Goal: Task Accomplishment & Management: Use online tool/utility

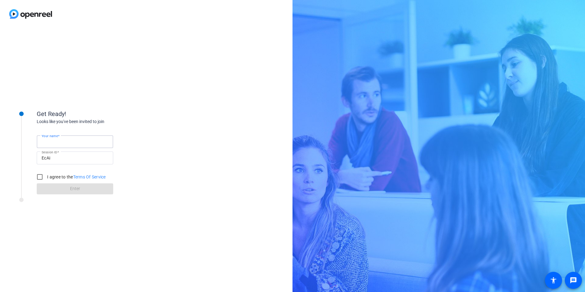
click at [76, 145] on input "Your name" at bounding box center [75, 141] width 67 height 7
type input "[PERSON_NAME]"
click at [42, 176] on input "I agree to the Terms Of Service" at bounding box center [40, 177] width 12 height 12
checkbox input "true"
click at [51, 190] on span at bounding box center [75, 189] width 77 height 15
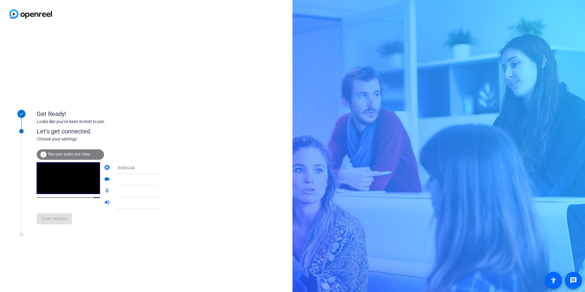
click at [162, 167] on icon at bounding box center [165, 167] width 7 height 7
click at [153, 137] on div at bounding box center [292, 146] width 585 height 292
click at [128, 166] on mat-form-field "WEBCAM" at bounding box center [142, 168] width 58 height 12
click at [131, 100] on div "Get Ready! Looks like you've been invited to join" at bounding box center [98, 112] width 122 height 27
drag, startPoint x: 66, startPoint y: 182, endPoint x: 13, endPoint y: 202, distance: 56.6
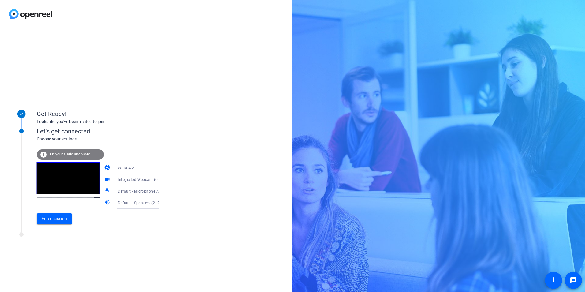
click at [13, 202] on div at bounding box center [21, 172] width 31 height 113
click at [57, 219] on span "Enter session" at bounding box center [54, 219] width 25 height 6
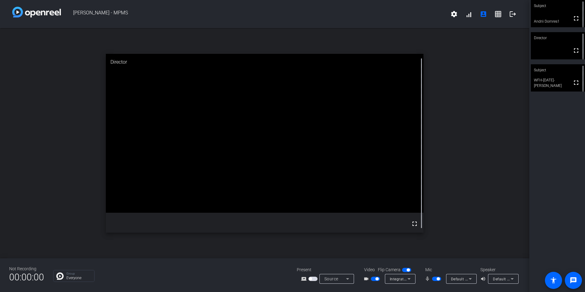
click at [376, 279] on span "button" at bounding box center [377, 278] width 3 height 3
click at [513, 14] on mat-icon "logout" at bounding box center [512, 13] width 7 height 7
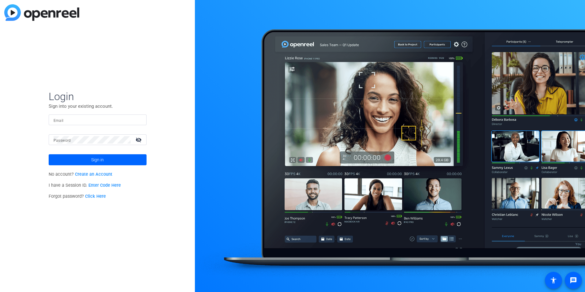
click at [105, 118] on input "Email" at bounding box center [98, 119] width 88 height 7
click at [84, 144] on div at bounding box center [92, 139] width 77 height 11
click at [49, 154] on button "Sign in" at bounding box center [98, 159] width 98 height 11
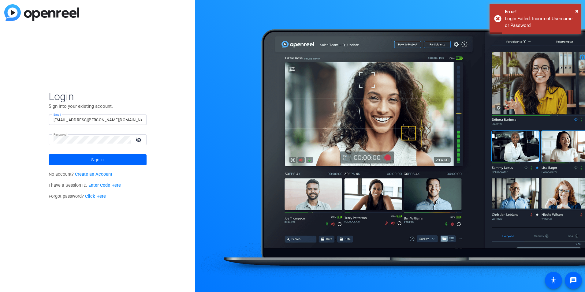
click at [91, 120] on input "[EMAIL_ADDRESS][PERSON_NAME][DOMAIN_NAME]" at bounding box center [98, 119] width 88 height 7
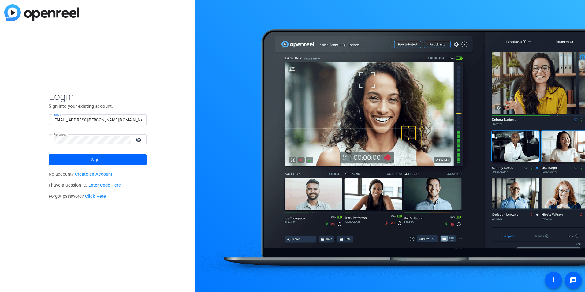
type input "[EMAIL_ADDRESS][PERSON_NAME][DOMAIN_NAME]"
click at [49, 154] on button "Sign in" at bounding box center [98, 159] width 98 height 11
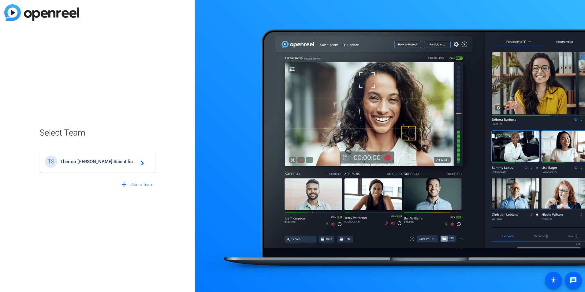
click at [96, 165] on div "TS Thermo [PERSON_NAME] Scientific navigate_next" at bounding box center [97, 162] width 105 height 12
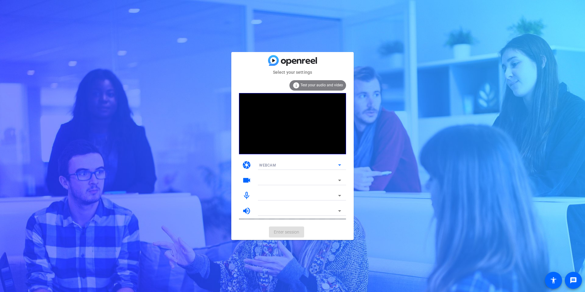
click at [298, 164] on div "WEBCAM" at bounding box center [298, 165] width 79 height 8
click at [298, 164] on div at bounding box center [292, 146] width 585 height 292
click at [280, 181] on mat-form-field "Integrated Webcam (0c45:6d50)" at bounding box center [300, 180] width 92 height 10
click at [288, 179] on span "Integrated Webcam (0c45:6d50)" at bounding box center [288, 181] width 58 height 4
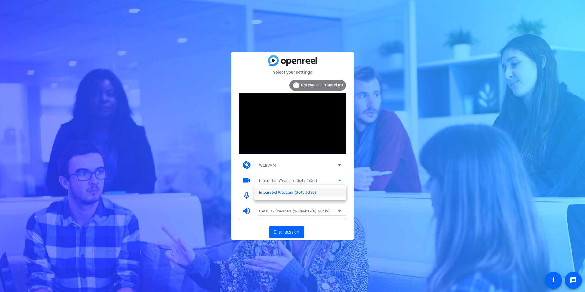
click at [288, 179] on div at bounding box center [292, 146] width 585 height 292
click at [287, 231] on span "Enter session" at bounding box center [286, 232] width 25 height 6
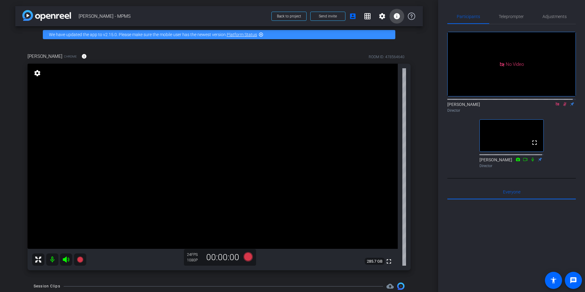
click at [394, 15] on mat-icon "info" at bounding box center [396, 16] width 7 height 7
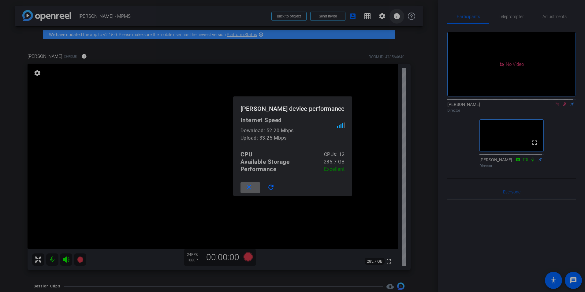
click at [394, 15] on div at bounding box center [292, 146] width 585 height 292
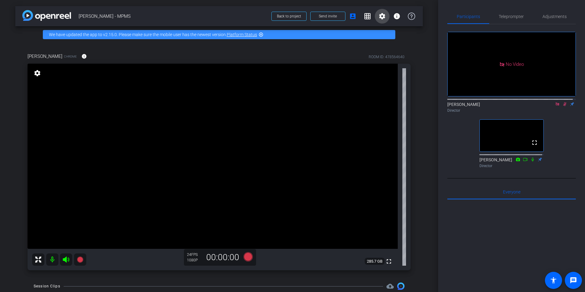
click at [380, 17] on mat-icon "settings" at bounding box center [382, 16] width 7 height 7
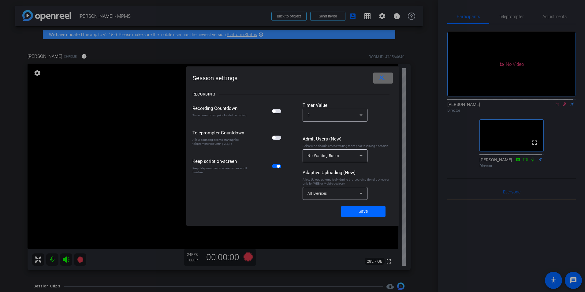
click at [381, 78] on mat-icon "close" at bounding box center [382, 78] width 8 height 8
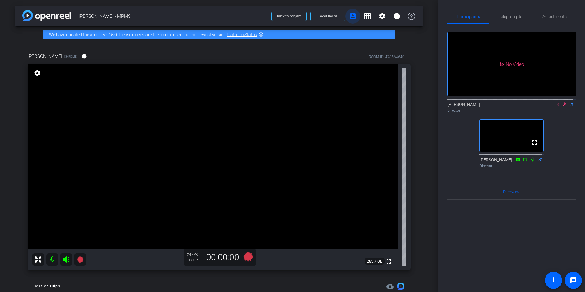
click at [349, 16] on mat-icon "account_box" at bounding box center [352, 16] width 7 height 7
click at [366, 17] on mat-icon "grid_on" at bounding box center [367, 16] width 7 height 7
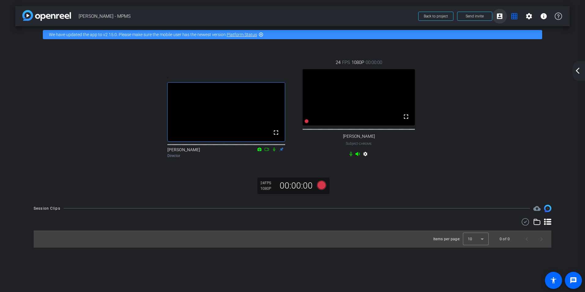
click at [500, 20] on mat-icon "account_box" at bounding box center [499, 16] width 7 height 7
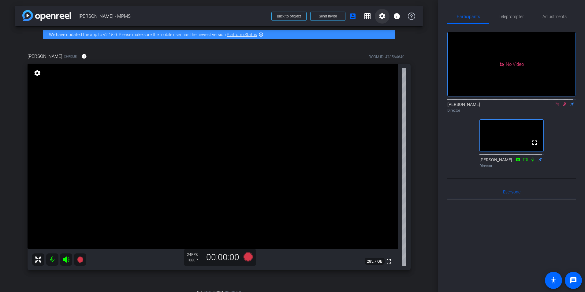
click at [379, 18] on mat-icon "settings" at bounding box center [382, 16] width 7 height 7
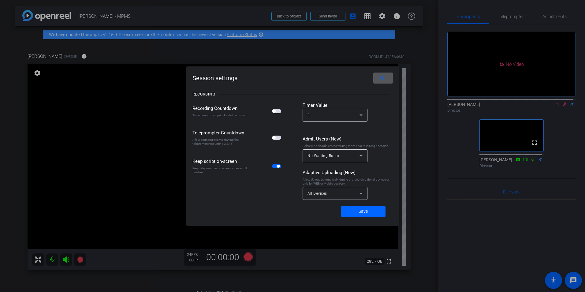
click at [385, 77] on mat-icon "close" at bounding box center [382, 78] width 8 height 8
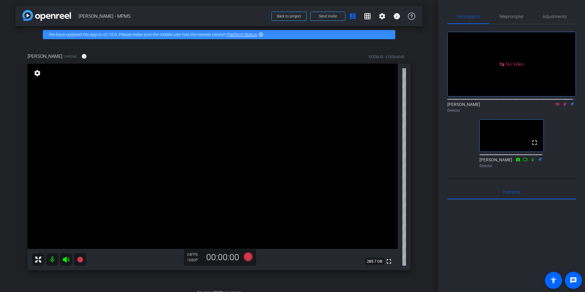
click at [35, 73] on mat-icon "settings" at bounding box center [37, 73] width 9 height 7
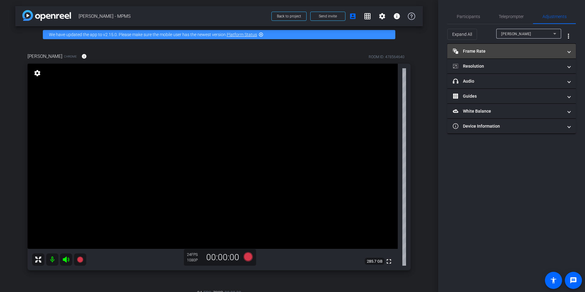
click at [557, 51] on mat-panel-title "Frame Rate Frame Rate" at bounding box center [508, 51] width 110 height 6
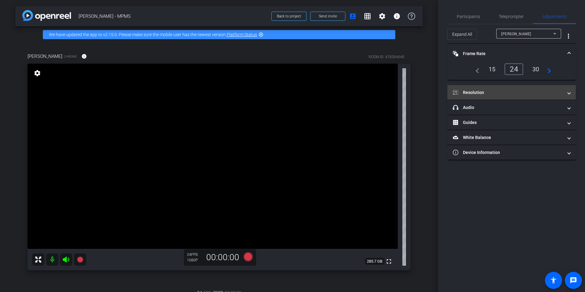
click at [511, 86] on mat-expansion-panel-header "Resolution" at bounding box center [512, 92] width 129 height 15
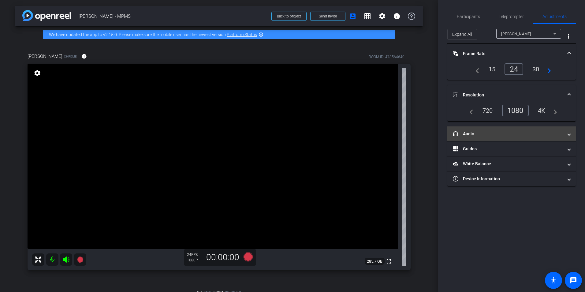
click at [509, 137] on mat-panel-title "headphone icon Audio" at bounding box center [508, 134] width 110 height 6
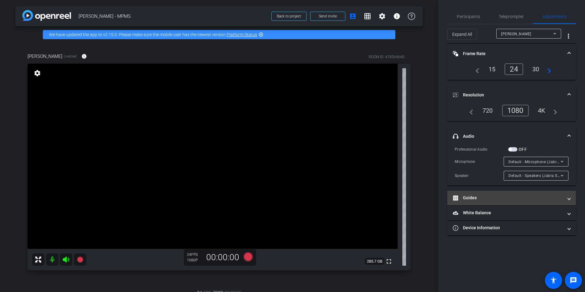
click at [501, 198] on mat-panel-title "Guides" at bounding box center [508, 198] width 110 height 6
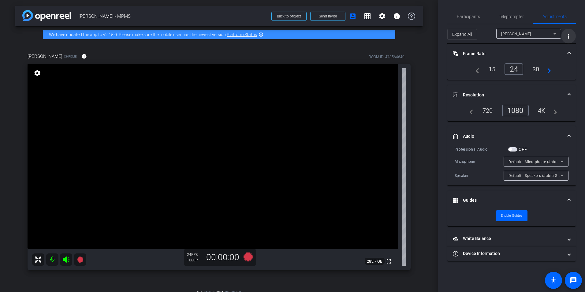
click at [571, 32] on span "More Options for Adjustments Panel" at bounding box center [569, 36] width 15 height 15
click at [570, 34] on div at bounding box center [292, 146] width 585 height 292
click at [539, 32] on div "[PERSON_NAME]" at bounding box center [528, 34] width 52 height 8
click at [543, 31] on div at bounding box center [292, 146] width 585 height 292
click at [481, 17] on div "Participants" at bounding box center [469, 16] width 42 height 15
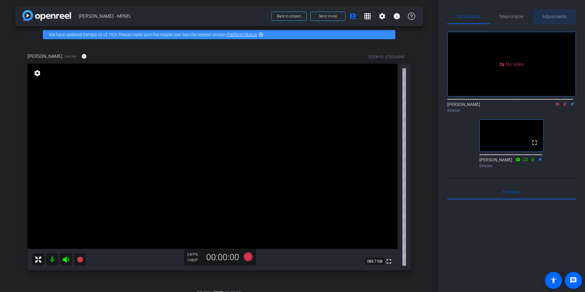
click at [556, 15] on span "Adjustments" at bounding box center [555, 16] width 24 height 4
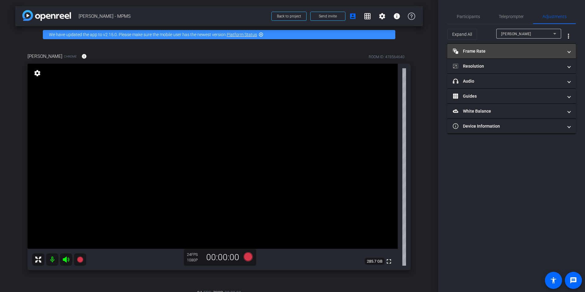
click at [485, 49] on mat-panel-title "Frame Rate Frame Rate" at bounding box center [508, 51] width 110 height 6
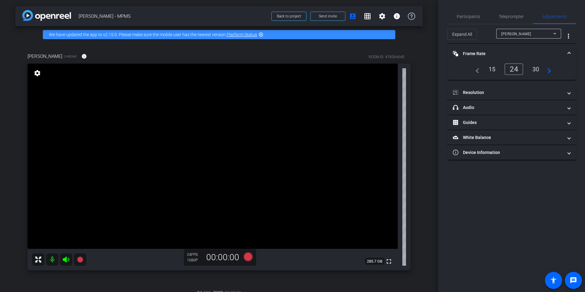
click at [485, 49] on mat-expansion-panel-header "Frame Rate Frame Rate" at bounding box center [512, 54] width 129 height 20
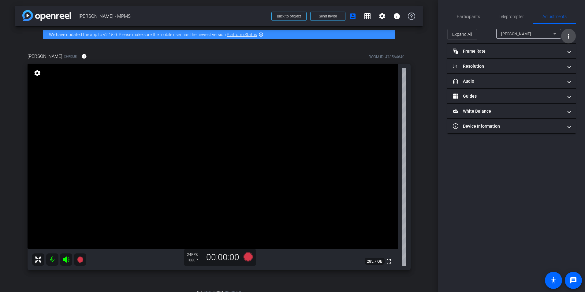
click at [571, 37] on mat-icon "more_vert" at bounding box center [568, 35] width 7 height 7
click at [573, 36] on div at bounding box center [292, 146] width 585 height 292
click at [474, 16] on span "Participants" at bounding box center [468, 16] width 23 height 4
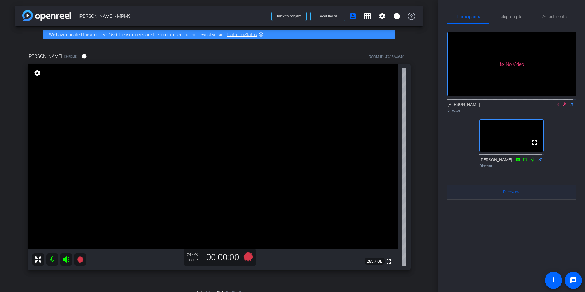
click at [509, 190] on span "Everyone 0" at bounding box center [511, 192] width 17 height 4
click at [515, 16] on span "Teleprompter" at bounding box center [511, 16] width 25 height 4
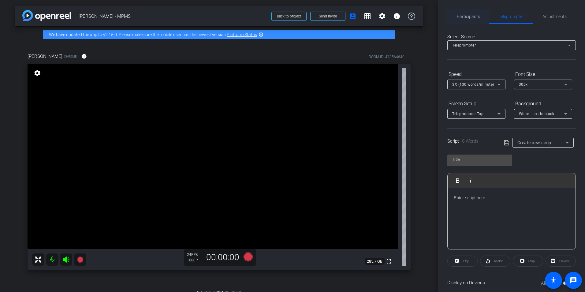
click at [472, 17] on span "Participants" at bounding box center [468, 16] width 23 height 4
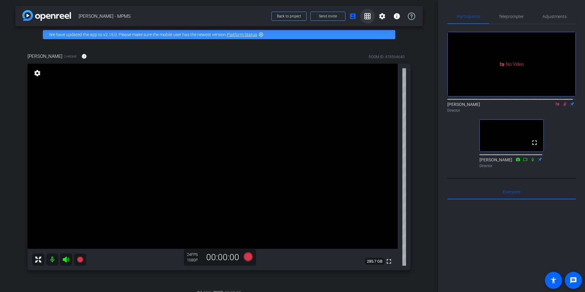
click at [367, 16] on mat-icon "grid_on" at bounding box center [367, 16] width 7 height 7
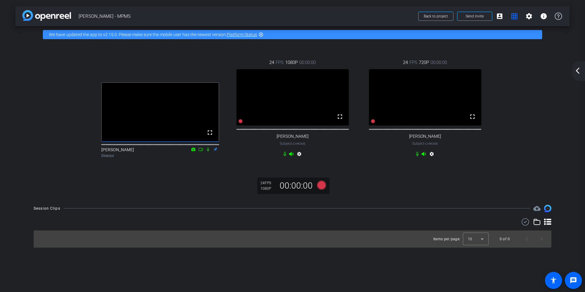
click at [431, 159] on mat-icon "settings" at bounding box center [431, 155] width 7 height 7
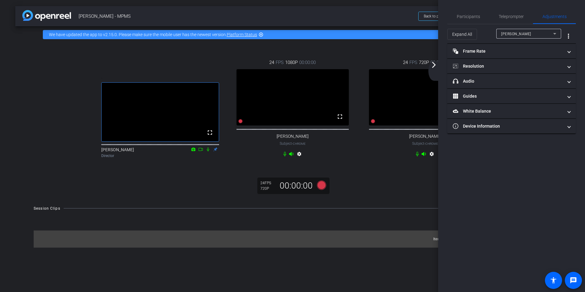
click at [431, 159] on mat-icon "settings" at bounding box center [431, 155] width 7 height 7
click at [384, 169] on div "24 FPS 720P 00:00:00 fullscreen [PERSON_NAME] Subject - Chrome settings" at bounding box center [425, 109] width 133 height 120
click at [471, 13] on span "Participants" at bounding box center [468, 16] width 23 height 15
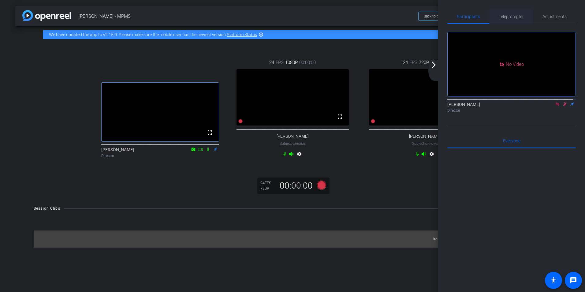
drag, startPoint x: 502, startPoint y: 15, endPoint x: 509, endPoint y: 15, distance: 7.3
click at [502, 15] on span "Teleprompter" at bounding box center [511, 16] width 25 height 4
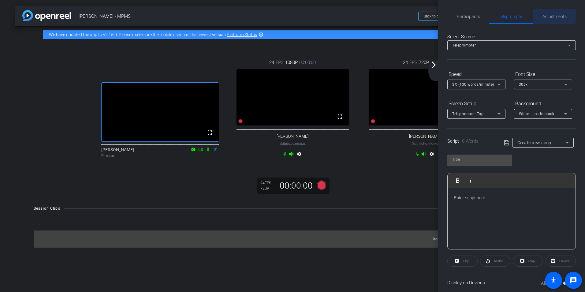
click at [547, 16] on span "Adjustments" at bounding box center [555, 16] width 24 height 4
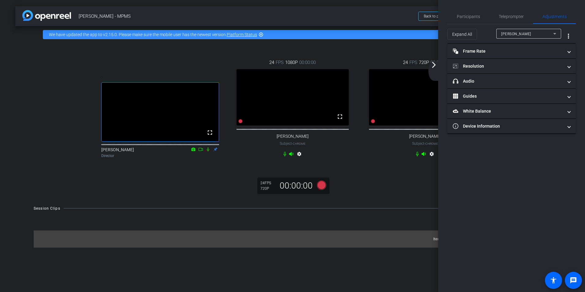
click at [401, 199] on div ". fullscreen [PERSON_NAME] Director 24 FPS 1080P 00:00:00 fullscreen [PERSON_NA…" at bounding box center [292, 121] width 555 height 156
click at [469, 11] on span "Participants" at bounding box center [468, 16] width 23 height 15
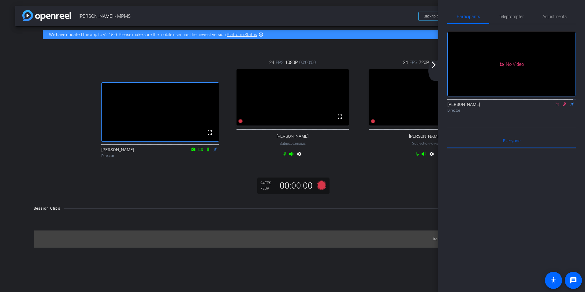
click at [377, 17] on span "[PERSON_NAME] - MPMS" at bounding box center [247, 16] width 336 height 12
click at [502, 187] on div at bounding box center [512, 224] width 129 height 152
click at [516, 14] on span "Teleprompter" at bounding box center [511, 16] width 25 height 4
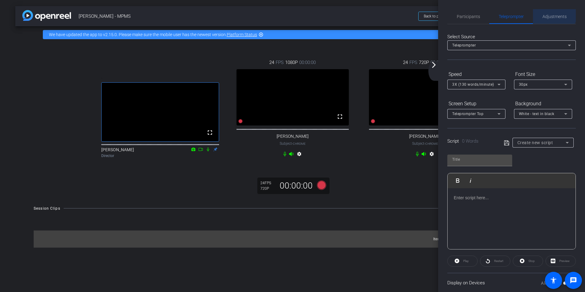
click at [549, 12] on span "Adjustments" at bounding box center [555, 16] width 24 height 15
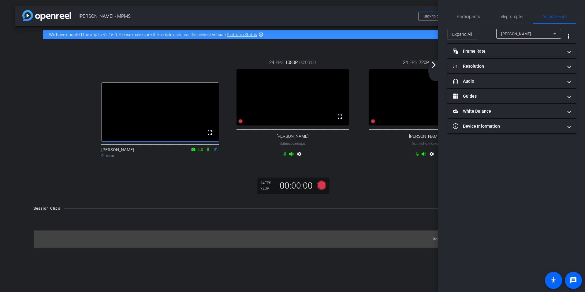
click at [501, 188] on div "Participants Teleprompter Adjustments [PERSON_NAME] Director Everyone 0 Mark al…" at bounding box center [511, 146] width 147 height 292
click at [370, 13] on span "[PERSON_NAME] - MPMS" at bounding box center [247, 16] width 336 height 12
click at [556, 17] on span "Adjustments" at bounding box center [555, 16] width 24 height 4
click at [464, 35] on span "Expand All" at bounding box center [463, 34] width 20 height 12
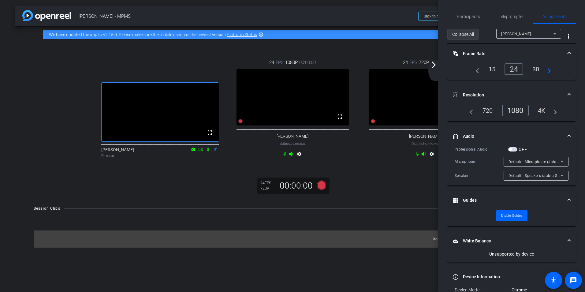
click at [464, 35] on span "Collapse All" at bounding box center [464, 34] width 22 height 12
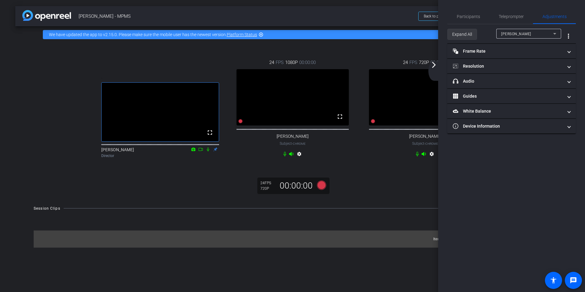
click at [464, 35] on span "Expand All" at bounding box center [463, 34] width 20 height 12
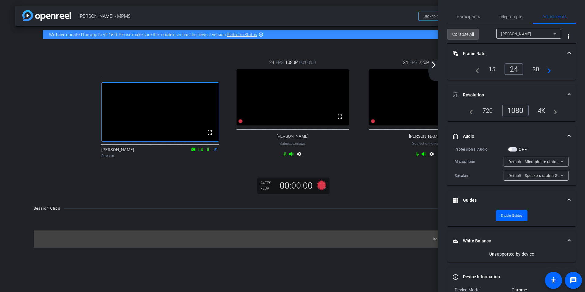
click at [464, 35] on span "Collapse All" at bounding box center [464, 34] width 22 height 12
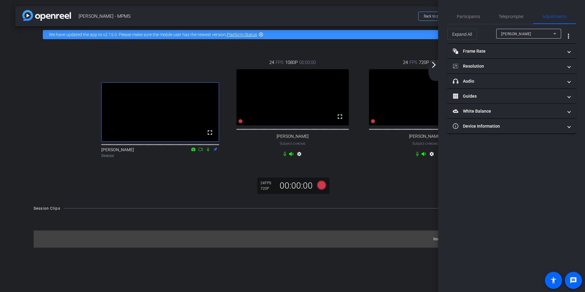
click at [408, 14] on span "[PERSON_NAME] - MPMS" at bounding box center [247, 16] width 336 height 12
click at [378, 21] on span "[PERSON_NAME] - MPMS" at bounding box center [247, 16] width 336 height 12
click at [329, 21] on span "[PERSON_NAME] - MPMS" at bounding box center [247, 16] width 336 height 12
drag, startPoint x: 369, startPoint y: 16, endPoint x: 370, endPoint y: 6, distance: 10.6
click at [368, 16] on span "[PERSON_NAME] - MPMS" at bounding box center [247, 16] width 336 height 12
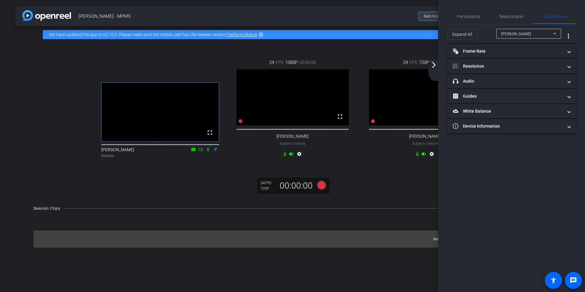
click at [432, 14] on span "Back to project" at bounding box center [436, 16] width 24 height 4
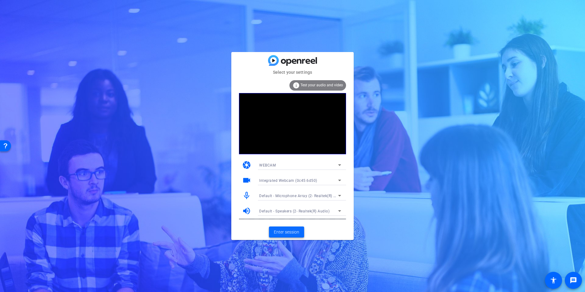
click at [294, 233] on span "Enter session" at bounding box center [286, 232] width 25 height 6
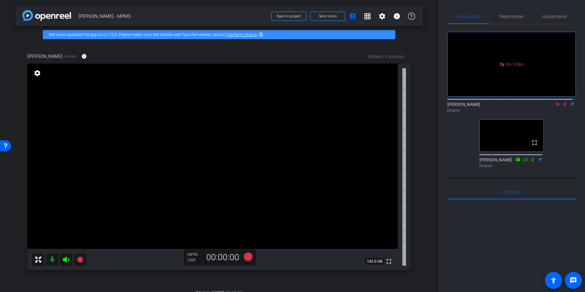
click at [38, 73] on mat-icon "settings" at bounding box center [37, 73] width 9 height 7
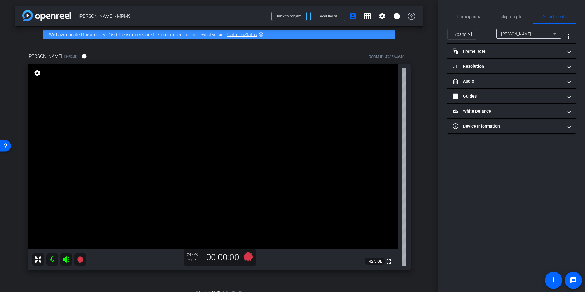
click at [38, 73] on mat-icon "settings" at bounding box center [37, 73] width 9 height 7
click at [7, 64] on div "arrow_back Helen Heal - MPMS Back to project Send invite account_box grid_on se…" at bounding box center [219, 146] width 438 height 292
click at [462, 14] on span "Participants" at bounding box center [468, 16] width 23 height 4
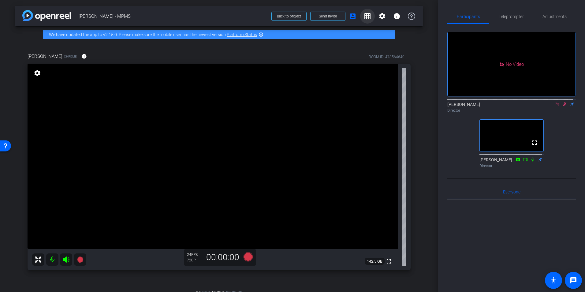
click at [365, 15] on mat-icon "grid_on" at bounding box center [367, 16] width 7 height 7
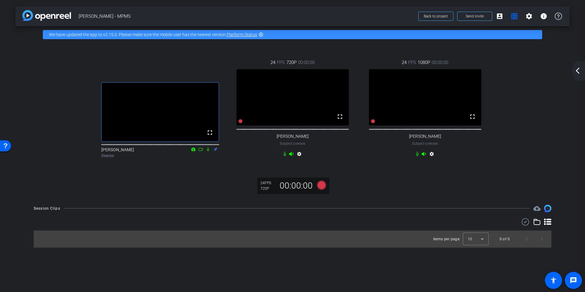
click at [434, 159] on mat-icon "settings" at bounding box center [431, 155] width 7 height 7
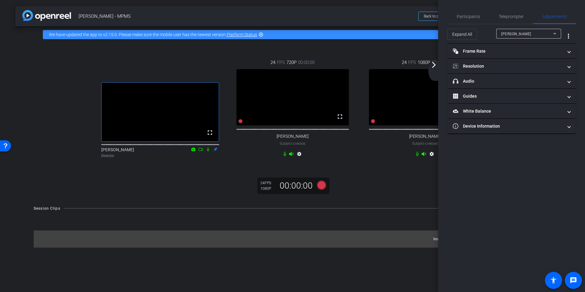
click at [434, 159] on mat-icon "settings" at bounding box center [431, 155] width 7 height 7
click at [422, 102] on video at bounding box center [425, 97] width 112 height 56
click at [433, 68] on mat-icon "arrow_forward_ios" at bounding box center [433, 64] width 7 height 7
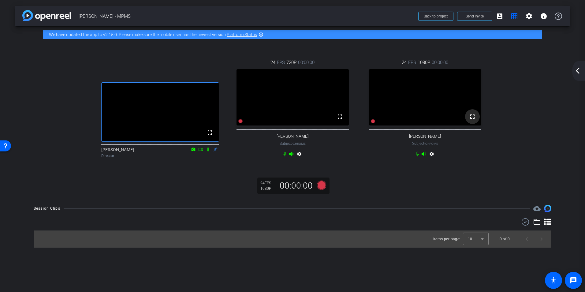
click at [471, 120] on mat-icon "fullscreen" at bounding box center [472, 116] width 7 height 7
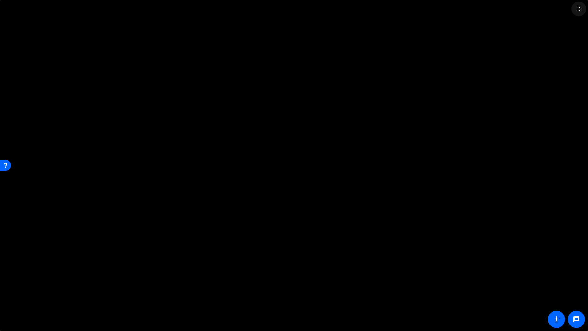
click at [581, 12] on mat-icon "fullscreen_exit" at bounding box center [578, 8] width 7 height 7
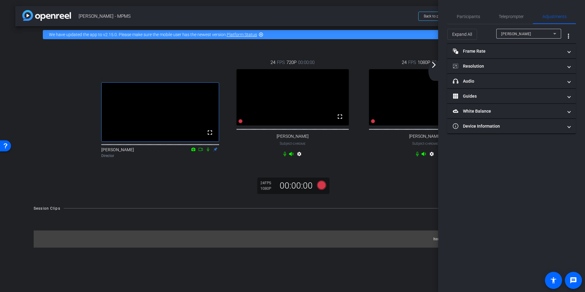
click at [436, 67] on mat-icon "arrow_forward_ios" at bounding box center [433, 64] width 7 height 7
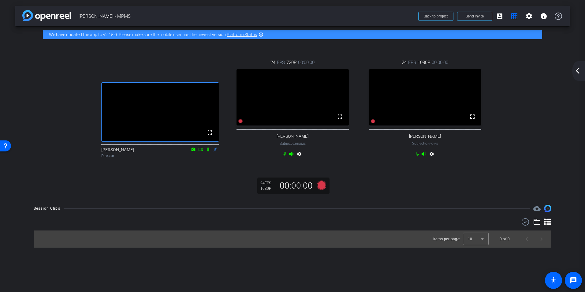
click at [432, 159] on mat-icon "settings" at bounding box center [431, 155] width 7 height 7
click at [433, 159] on mat-icon "settings" at bounding box center [431, 155] width 7 height 7
click at [430, 158] on mat-icon "settings" at bounding box center [431, 155] width 7 height 7
click at [577, 74] on mat-icon "arrow_back_ios_new" at bounding box center [577, 70] width 7 height 7
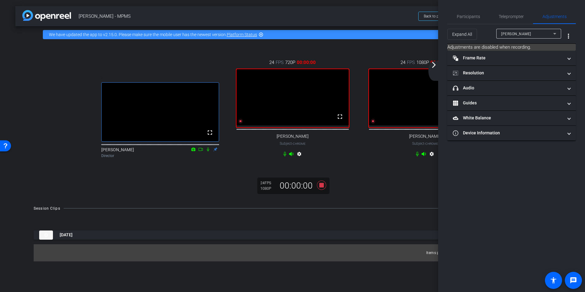
click at [529, 35] on div "[PERSON_NAME]" at bounding box center [528, 34] width 52 height 8
click at [520, 55] on span "[PERSON_NAME]" at bounding box center [517, 55] width 31 height 7
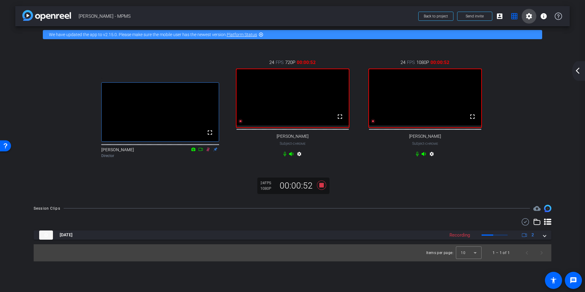
click at [533, 19] on span at bounding box center [529, 16] width 15 height 15
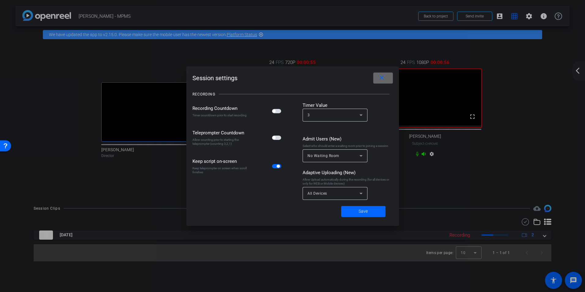
click at [381, 76] on mat-icon "close" at bounding box center [382, 78] width 8 height 8
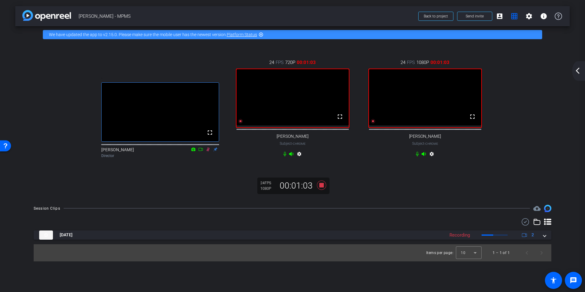
click at [262, 33] on mat-icon "highlight_off" at bounding box center [261, 34] width 5 height 5
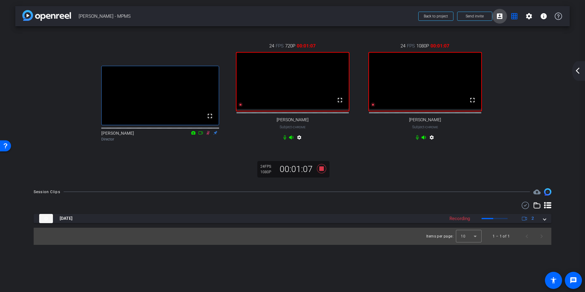
click at [502, 17] on mat-icon "account_box" at bounding box center [499, 16] width 7 height 7
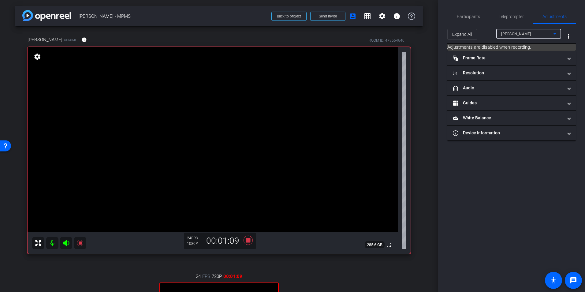
click at [516, 34] on span "[PERSON_NAME]" at bounding box center [517, 34] width 30 height 4
click at [519, 33] on div at bounding box center [292, 146] width 585 height 292
click at [474, 17] on span "Participants" at bounding box center [468, 16] width 23 height 4
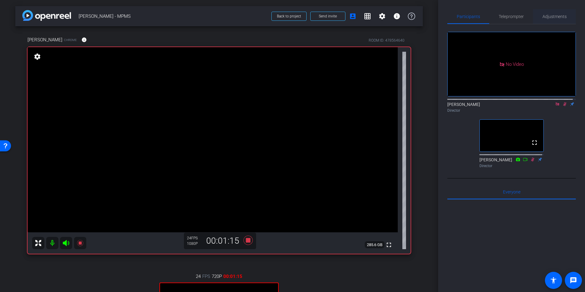
click at [550, 13] on span "Adjustments" at bounding box center [555, 16] width 24 height 15
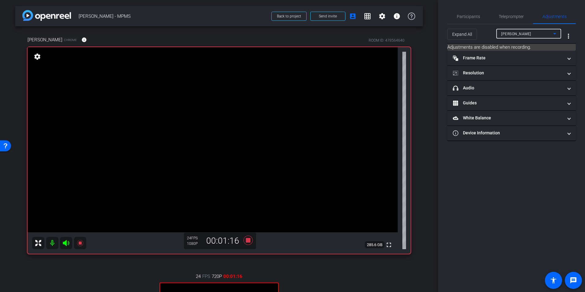
click at [525, 33] on span "[PERSON_NAME]" at bounding box center [517, 34] width 30 height 4
click at [516, 55] on span "[PERSON_NAME]" at bounding box center [517, 55] width 31 height 7
click at [475, 86] on mat-panel-title "headphone icon Audio" at bounding box center [508, 88] width 110 height 6
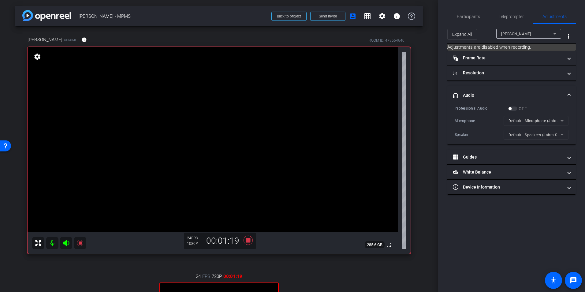
click at [525, 119] on mat-form-field "Default - Microphone (Jabra SPEAK 510 USB) (0b0e:0420)" at bounding box center [536, 121] width 65 height 10
click at [530, 136] on mat-form-field "Default - Speakers (Jabra SPEAK 510 USB) (0b0e:0420)" at bounding box center [536, 135] width 65 height 10
